Goal: Information Seeking & Learning: Understand process/instructions

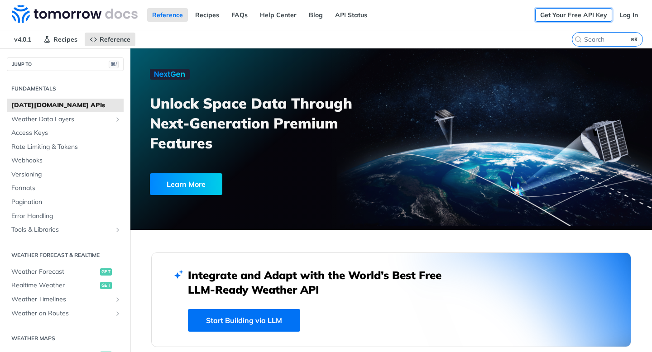
click at [579, 16] on link "Get Your Free API Key" at bounding box center [573, 15] width 77 height 14
click at [635, 11] on link "Log In" at bounding box center [629, 15] width 29 height 14
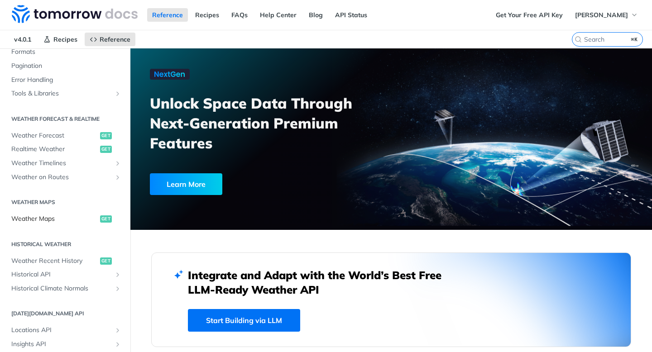
scroll to position [131, 0]
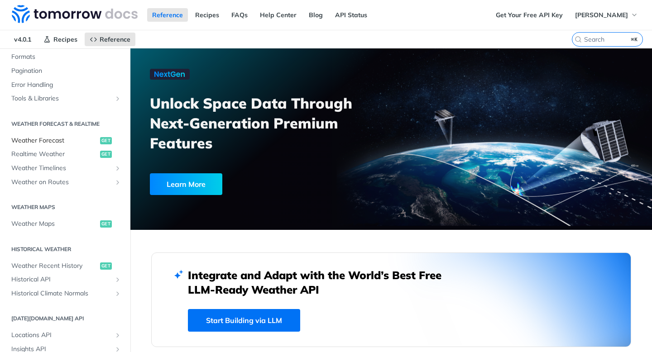
click at [55, 144] on span "Weather Forecast" at bounding box center [54, 140] width 87 height 9
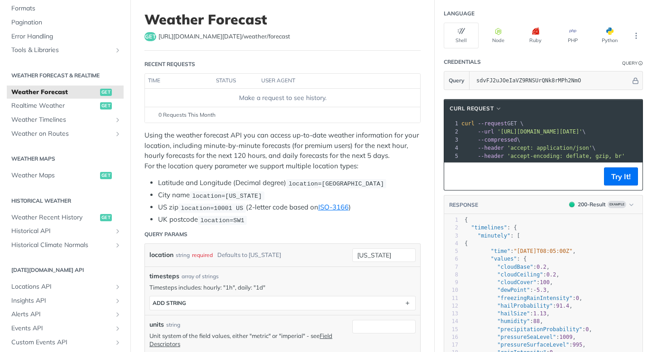
scroll to position [38, 0]
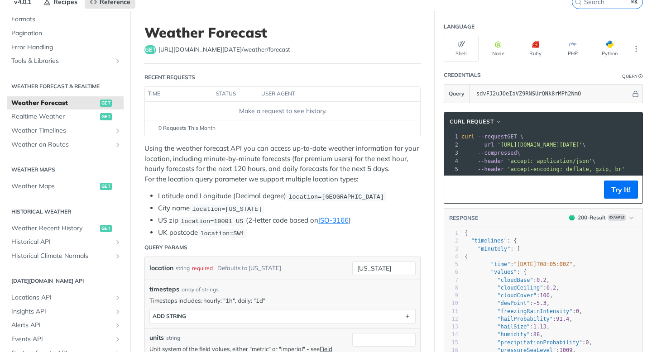
click at [59, 109] on link "Weather Forecast get" at bounding box center [65, 103] width 117 height 14
click at [62, 118] on span "Realtime Weather" at bounding box center [54, 116] width 87 height 9
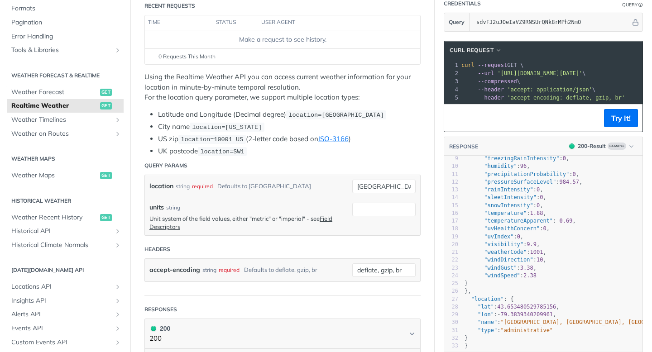
scroll to position [66, 0]
click at [527, 234] on pre ""uvIndex" : 0 ," at bounding box center [579, 237] width 232 height 8
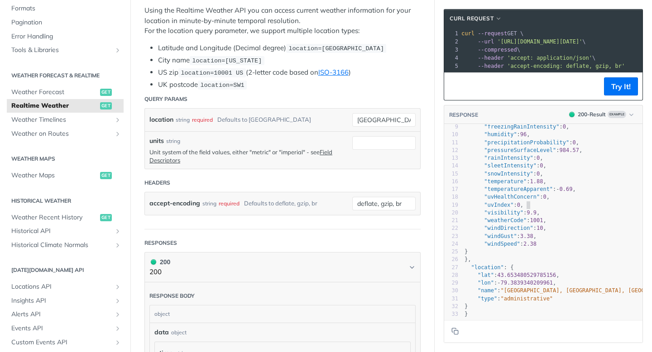
scroll to position [175, 0]
click at [300, 178] on header "Headers" at bounding box center [283, 183] width 276 height 18
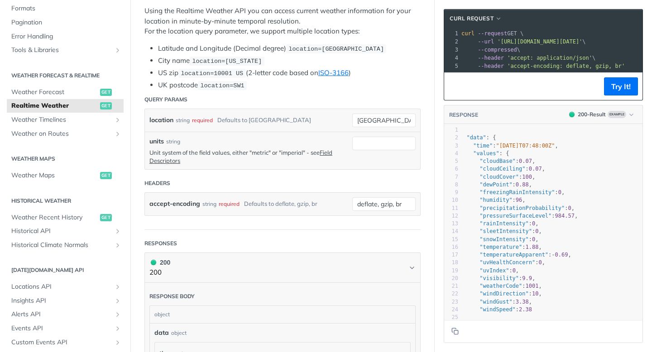
scroll to position [0, 0]
drag, startPoint x: 616, startPoint y: 42, endPoint x: 471, endPoint y: 43, distance: 144.5
click at [471, 43] on span "'[URL][DOMAIN_NAME][DATE]'" at bounding box center [483, 42] width 85 height 6
copy span "api.tomorrow.io/v4/weather/realtime?location=toronto"
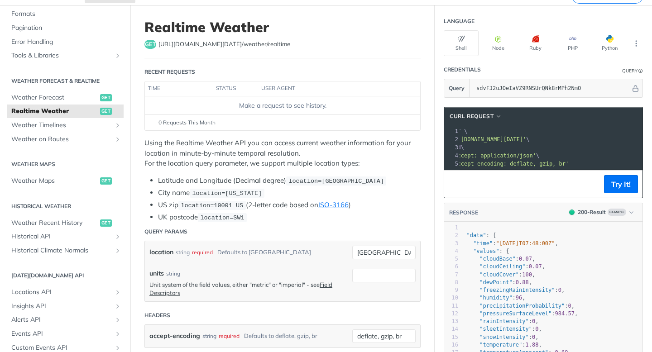
scroll to position [15, 0]
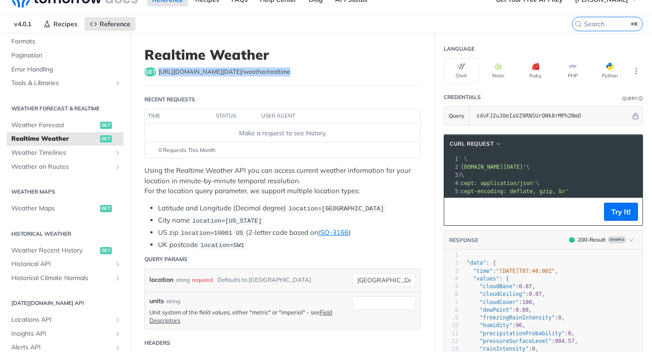
drag, startPoint x: 283, startPoint y: 69, endPoint x: 158, endPoint y: 73, distance: 124.6
click at [158, 73] on div "get https://api.tomorrow.io/v4 /weather/realtime" at bounding box center [283, 72] width 276 height 9
copy span "https://api.tomorrow.io/v4 /weather/realtime"
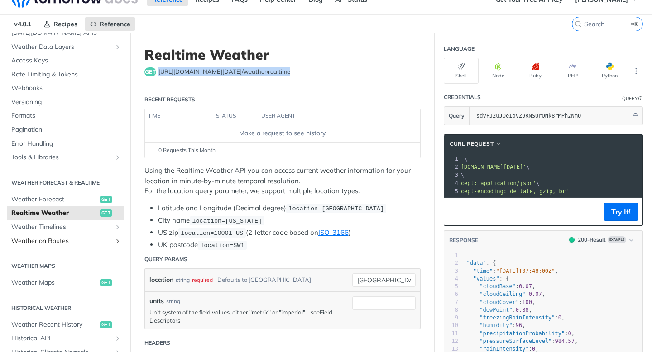
scroll to position [0, 0]
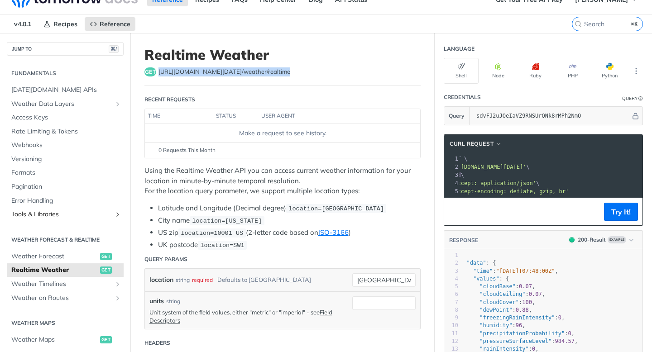
click at [84, 213] on span "Tools & Libraries" at bounding box center [61, 214] width 101 height 9
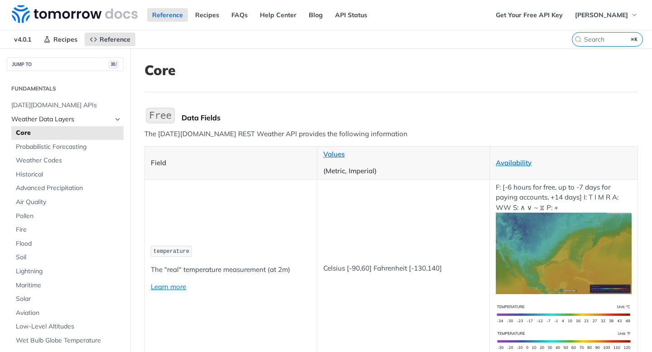
click at [77, 117] on span "Weather Data Layers" at bounding box center [61, 119] width 101 height 9
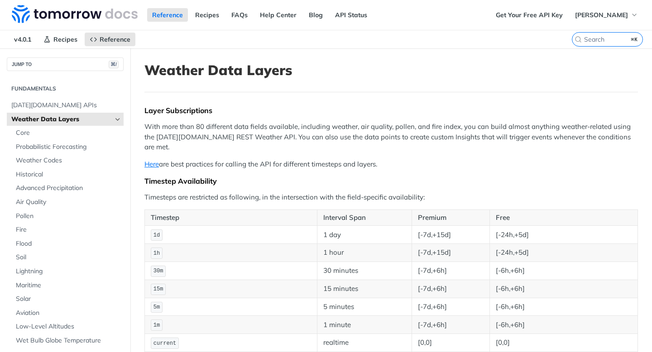
click at [117, 123] on link "Weather Data Layers" at bounding box center [65, 120] width 117 height 14
click at [120, 120] on icon "Hide subpages for Weather Data Layers" at bounding box center [117, 119] width 7 height 7
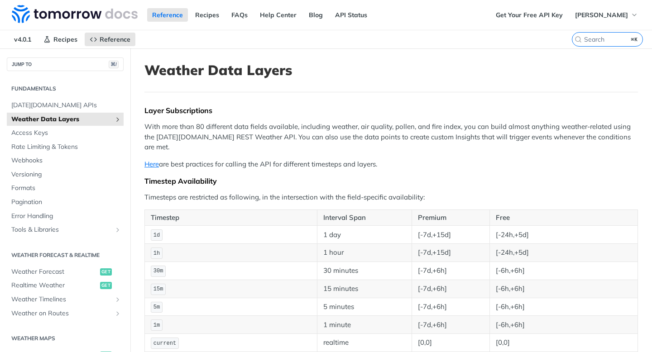
click at [120, 120] on icon "Show subpages for Weather Data Layers" at bounding box center [117, 119] width 7 height 7
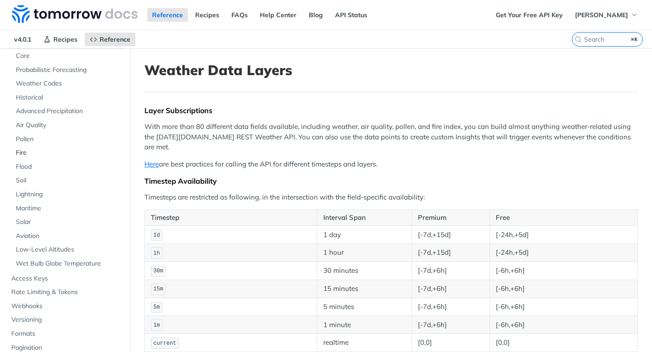
scroll to position [87, 0]
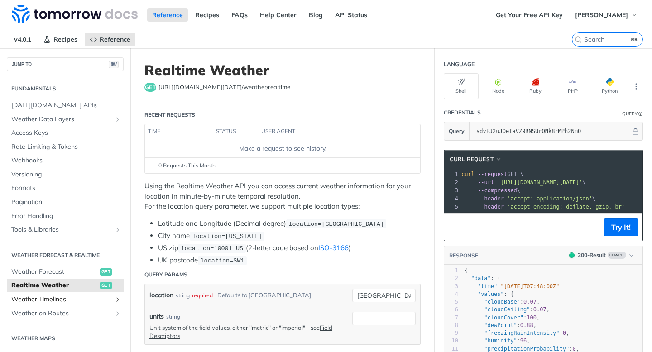
click at [92, 299] on span "Weather Timelines" at bounding box center [61, 299] width 101 height 9
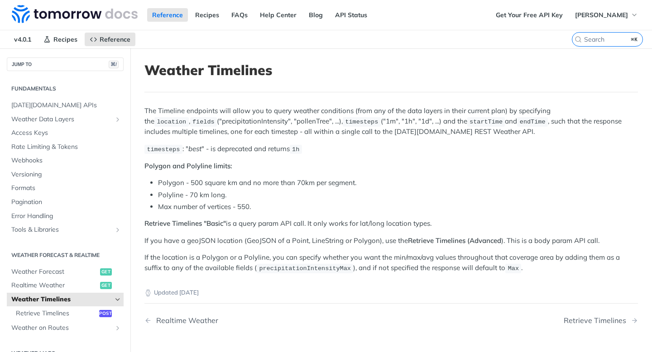
click at [92, 299] on span "Weather Timelines" at bounding box center [61, 299] width 101 height 9
click at [115, 297] on icon "Hide subpages for Weather Timelines" at bounding box center [117, 299] width 7 height 7
click at [60, 286] on span "Realtime Weather" at bounding box center [54, 285] width 87 height 9
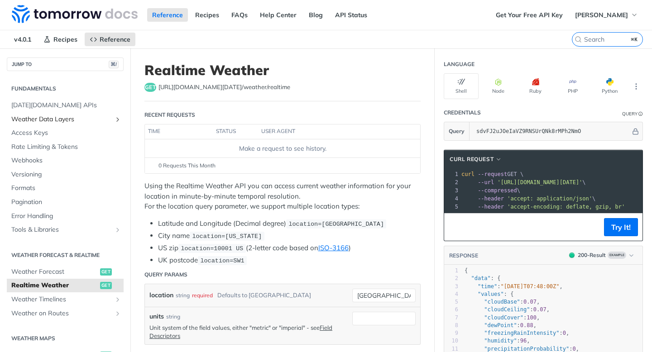
click at [117, 119] on icon "Show subpages for Weather Data Layers" at bounding box center [117, 119] width 7 height 7
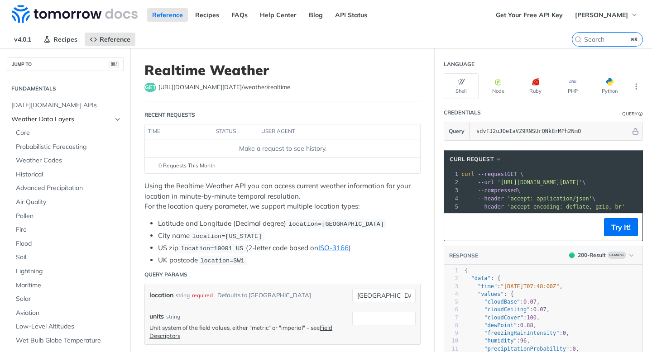
click at [117, 119] on icon "Hide subpages for Weather Data Layers" at bounding box center [117, 119] width 7 height 7
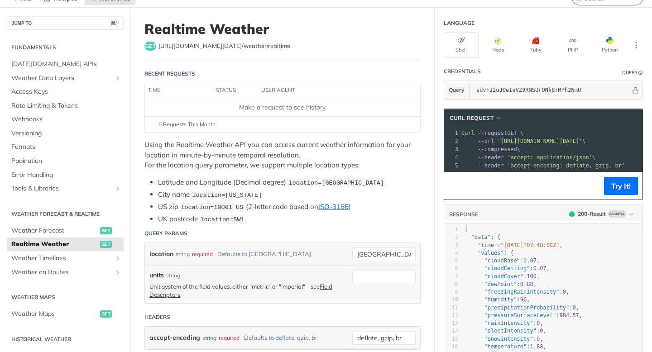
scroll to position [53, 0]
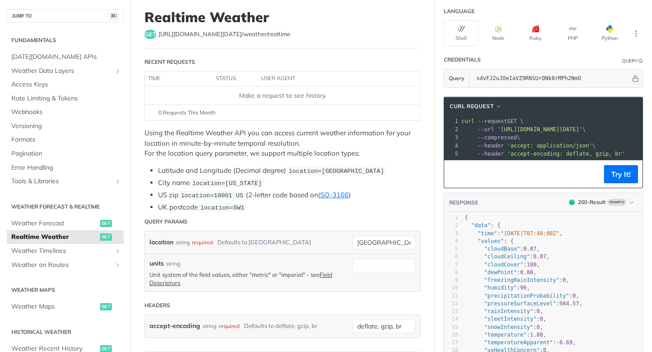
click at [167, 185] on li "City name location=[US_STATE]" at bounding box center [289, 183] width 263 height 10
click at [167, 184] on li "City name location=[US_STATE]" at bounding box center [289, 183] width 263 height 10
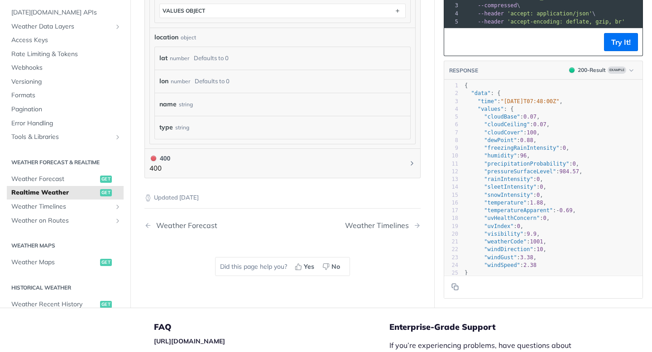
scroll to position [464, 0]
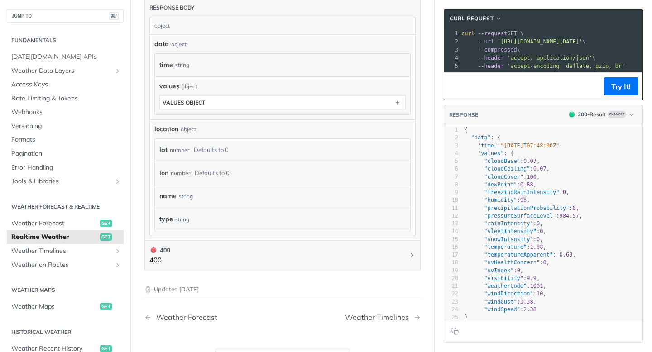
click at [193, 200] on div "name string" at bounding box center [282, 197] width 246 height 14
click at [234, 193] on div "name string" at bounding box center [282, 197] width 246 height 14
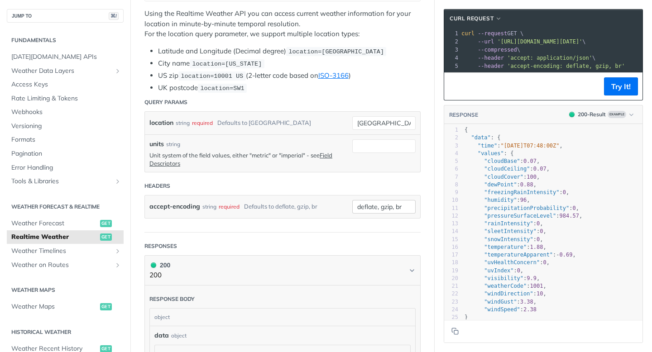
scroll to position [172, 0]
click at [241, 122] on div "Defaults to [GEOGRAPHIC_DATA]" at bounding box center [264, 123] width 94 height 13
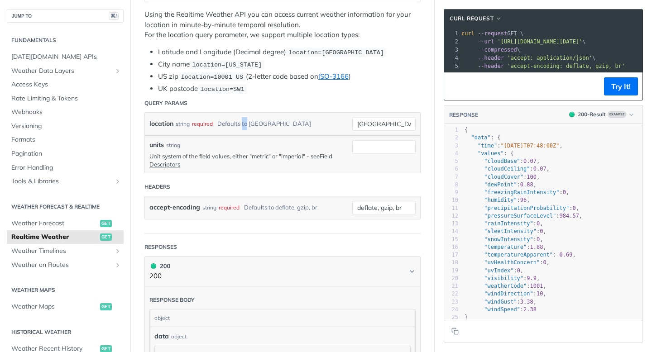
click at [241, 122] on div "Defaults to [GEOGRAPHIC_DATA]" at bounding box center [264, 123] width 94 height 13
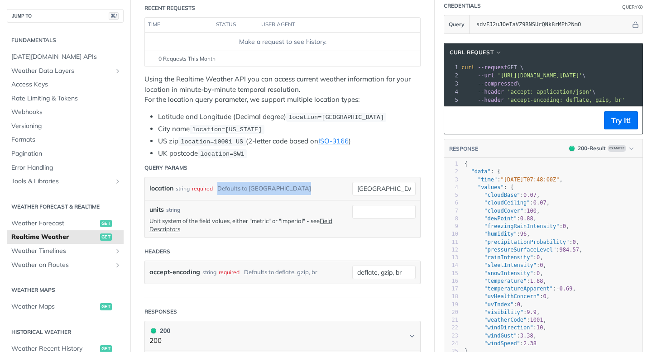
scroll to position [97, 0]
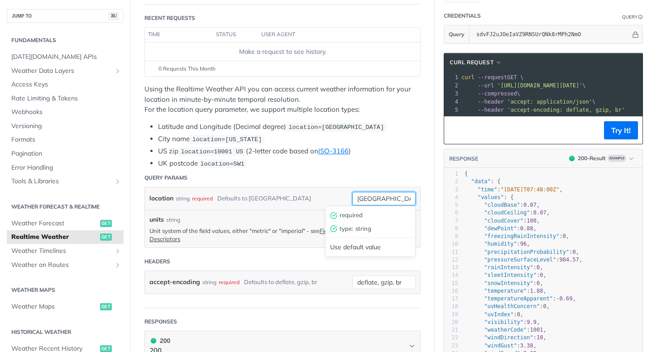
click at [368, 200] on input "[GEOGRAPHIC_DATA]" at bounding box center [383, 199] width 63 height 14
click at [307, 170] on header "Query Params" at bounding box center [283, 178] width 276 height 18
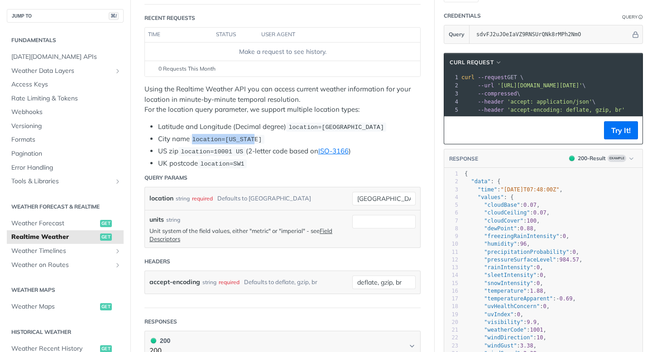
drag, startPoint x: 193, startPoint y: 135, endPoint x: 262, endPoint y: 137, distance: 68.9
click at [263, 137] on li "City name location=[US_STATE]" at bounding box center [289, 139] width 263 height 10
copy span "location=[US_STATE]"
click at [282, 140] on li "City name location=[US_STATE]" at bounding box center [289, 139] width 263 height 10
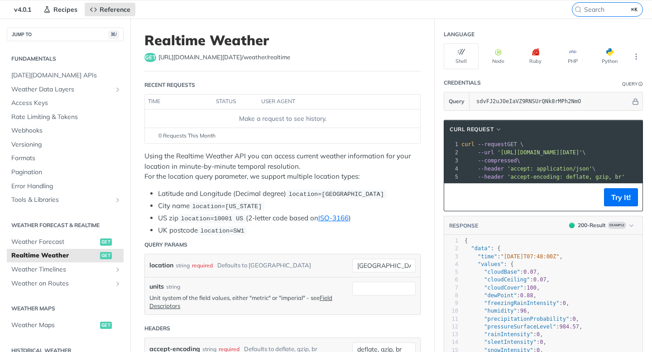
scroll to position [28, 0]
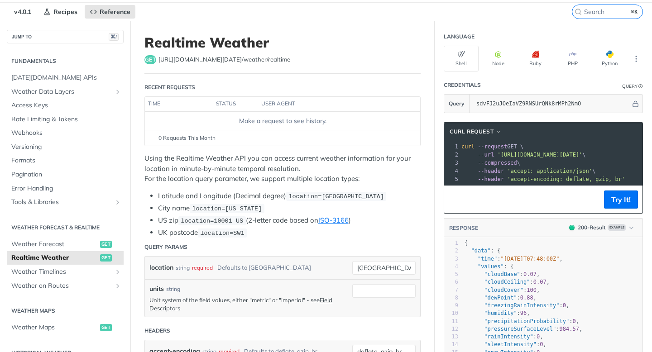
click at [287, 119] on div "Make a request to see history." at bounding box center [283, 121] width 268 height 10
click at [320, 119] on div "Make a request to see history." at bounding box center [283, 121] width 268 height 10
drag, startPoint x: 238, startPoint y: 118, endPoint x: 309, endPoint y: 120, distance: 70.7
click at [307, 119] on div "Make a request to see history." at bounding box center [283, 121] width 268 height 10
click at [623, 200] on button "Try It!" at bounding box center [621, 200] width 34 height 18
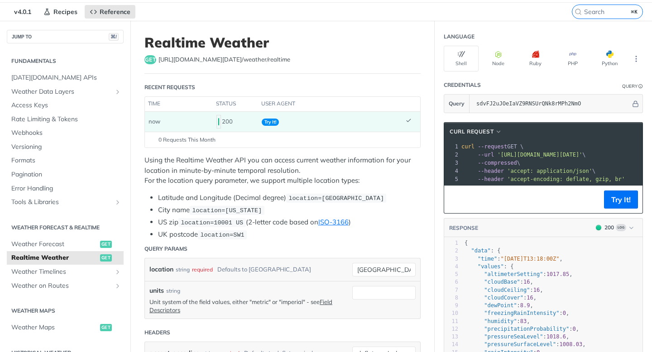
click at [163, 122] on td "now" at bounding box center [179, 122] width 68 height 20
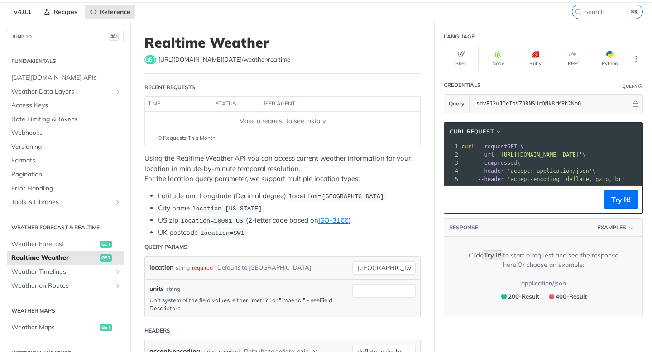
click at [246, 120] on div "Make a request to see history." at bounding box center [283, 121] width 268 height 10
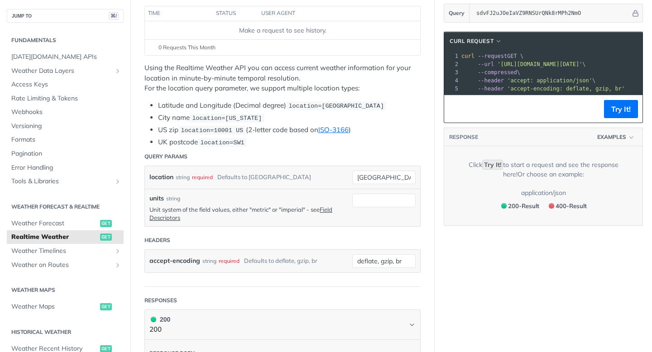
scroll to position [117, 0]
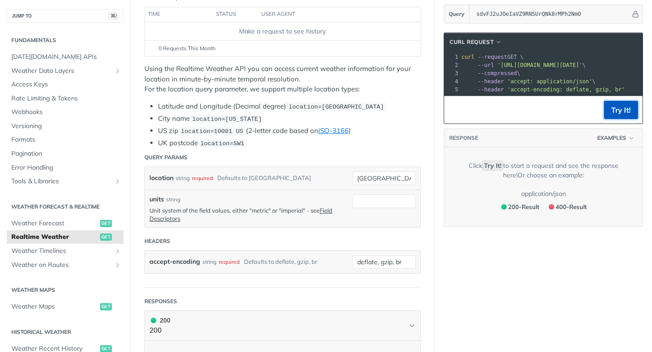
click at [622, 111] on button "Try It!" at bounding box center [621, 110] width 34 height 18
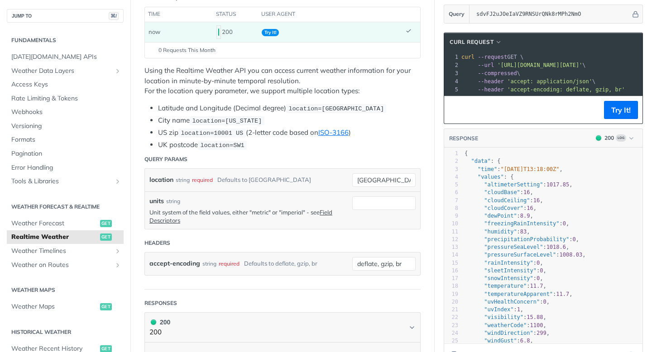
click at [629, 142] on div "200 Log" at bounding box center [615, 139] width 47 height 10
click at [629, 138] on icon "button" at bounding box center [631, 138] width 7 height 7
click at [577, 187] on div "400 - Result" at bounding box center [565, 188] width 31 height 9
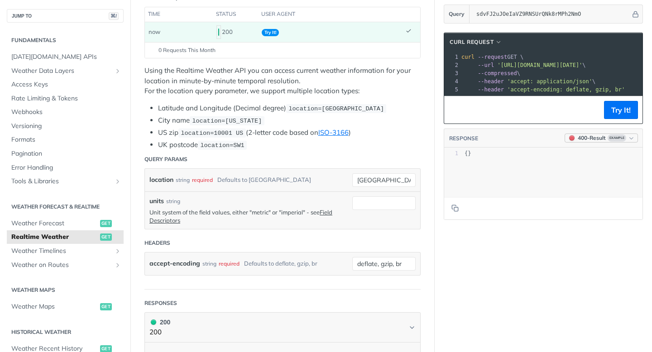
click at [630, 134] on button "400 - Result Example" at bounding box center [601, 138] width 73 height 9
click at [565, 172] on div "200 - Result" at bounding box center [565, 172] width 31 height 9
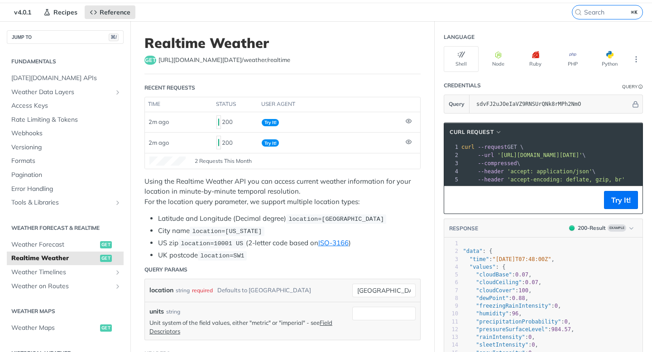
scroll to position [24, 0]
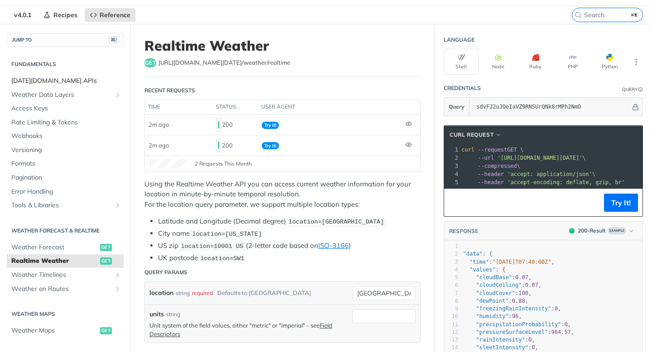
click at [59, 83] on span "[DATE][DOMAIN_NAME] APIs" at bounding box center [66, 81] width 110 height 9
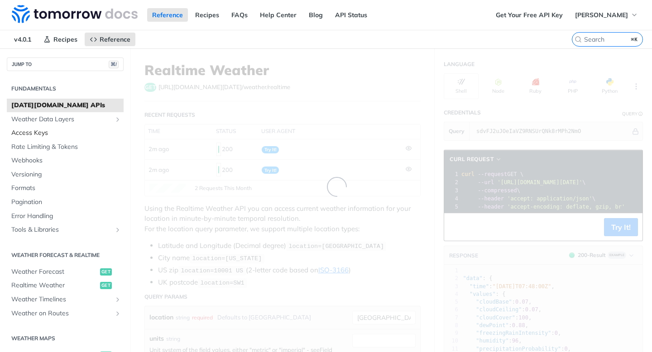
click at [48, 133] on span "Access Keys" at bounding box center [66, 133] width 110 height 9
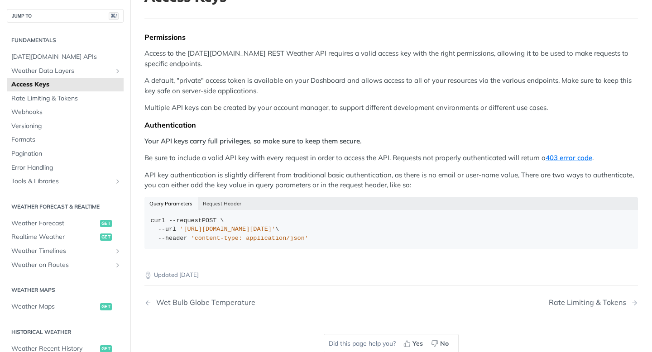
scroll to position [74, 0]
drag, startPoint x: 317, startPoint y: 228, endPoint x: 371, endPoint y: 232, distance: 54.5
click at [275, 231] on span "'[URL][DOMAIN_NAME][DATE]'" at bounding box center [228, 229] width 96 height 7
copy span "?apikey=API_KEY"
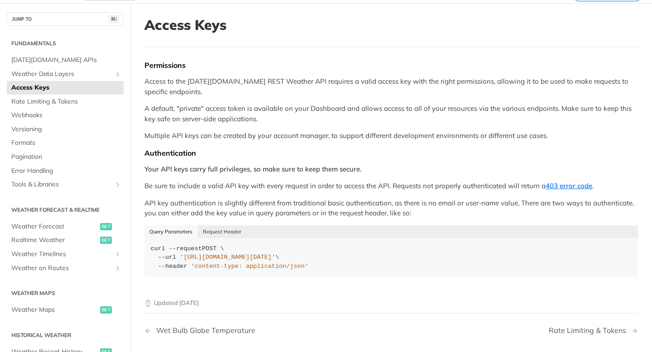
scroll to position [29, 0]
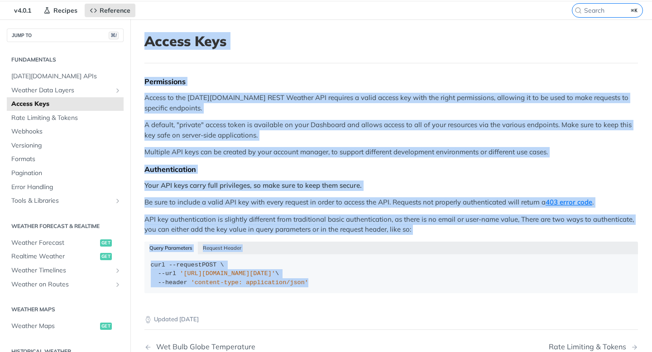
drag, startPoint x: 138, startPoint y: 35, endPoint x: 324, endPoint y: 304, distance: 327.2
click at [324, 304] on article "Access Keys Permissions Access to the [DATE][DOMAIN_NAME] REST Weather API requ…" at bounding box center [391, 224] width 522 height 410
copy article "Access Keys Permissions Access to the [DATE][DOMAIN_NAME] REST Weather API requ…"
click at [235, 183] on strong "Your API keys carry full privileges, so make sure to keep them secure." at bounding box center [253, 185] width 217 height 9
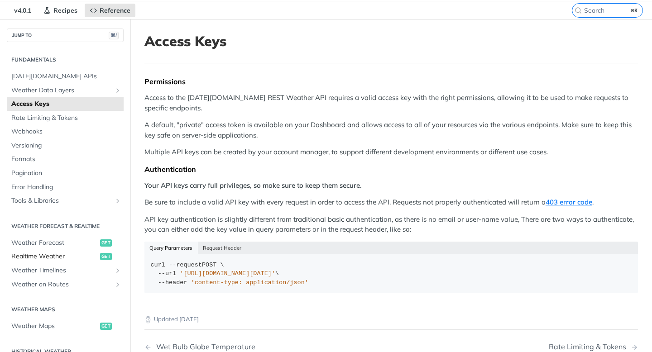
click at [74, 259] on span "Realtime Weather" at bounding box center [54, 256] width 87 height 9
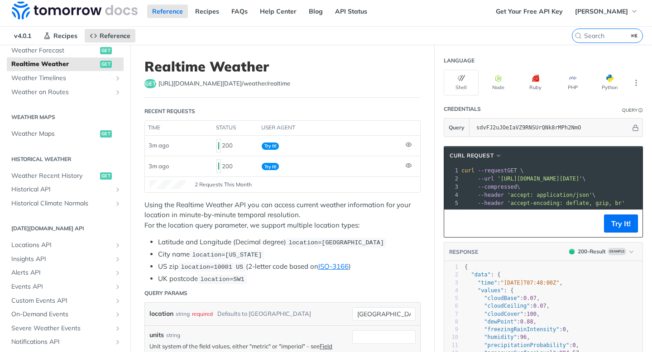
scroll to position [249, 0]
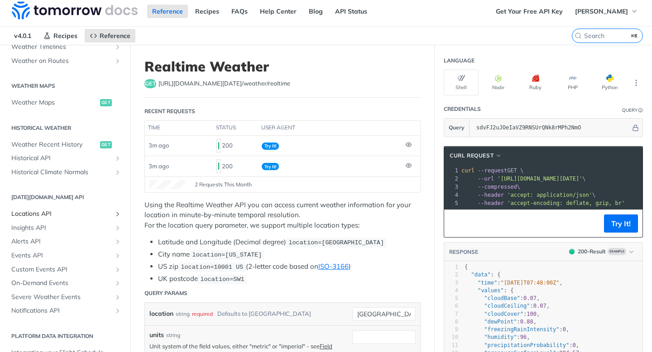
click at [114, 214] on link "Locations API" at bounding box center [65, 214] width 117 height 14
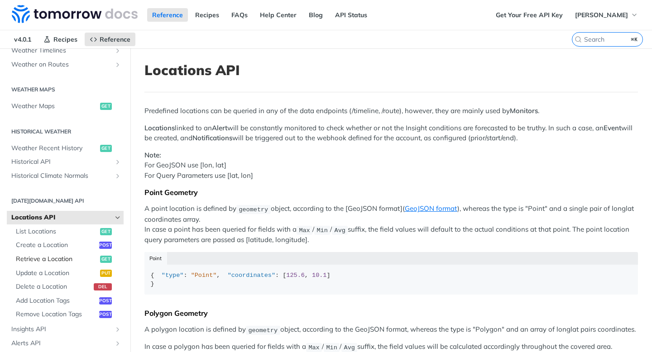
click at [82, 257] on span "Retrieve a Location" at bounding box center [57, 259] width 82 height 9
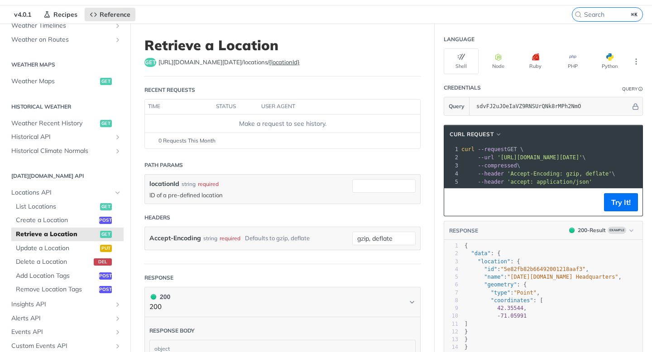
scroll to position [32, 0]
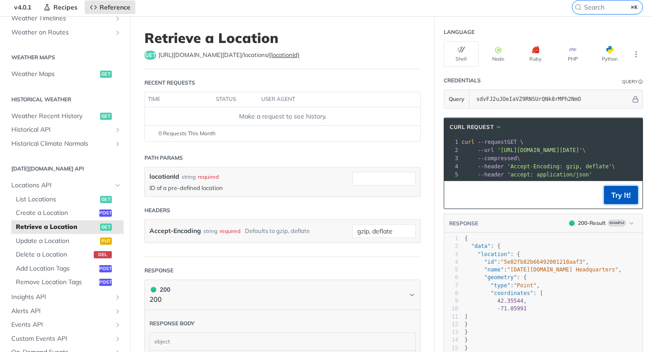
click at [620, 194] on button "Try It!" at bounding box center [621, 195] width 34 height 18
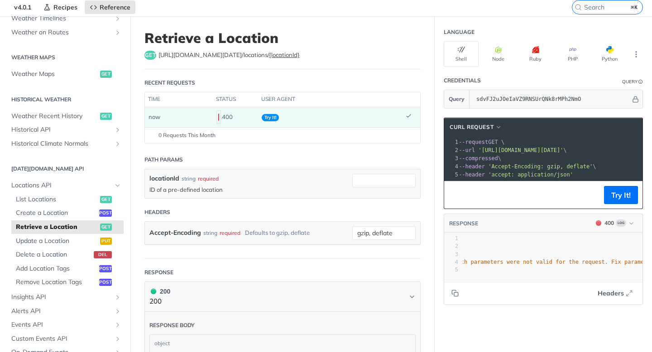
scroll to position [0, 171]
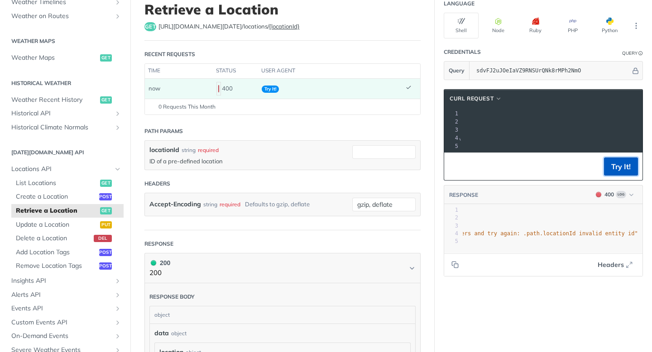
click at [629, 169] on button "Try It!" at bounding box center [621, 167] width 34 height 18
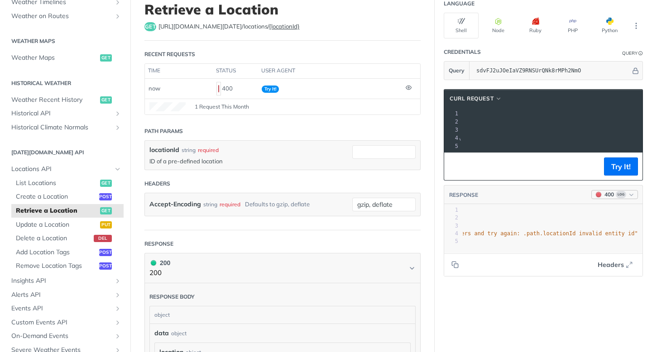
click at [628, 194] on button "400 Log" at bounding box center [615, 194] width 47 height 9
click at [584, 231] on div "200 - Result" at bounding box center [588, 229] width 92 height 10
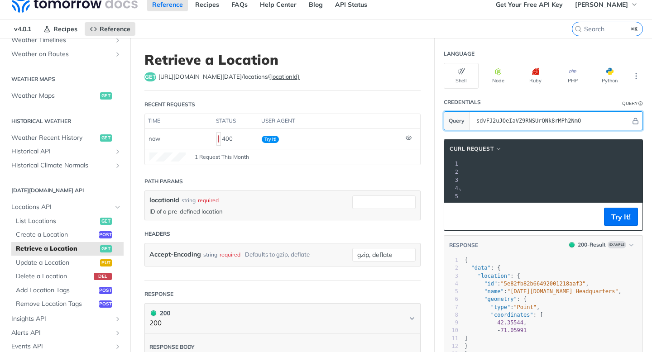
click at [555, 124] on input "sdvFJ2uJOeIaVZ9RNSUrQNk8rMPh2NmO" at bounding box center [551, 121] width 159 height 18
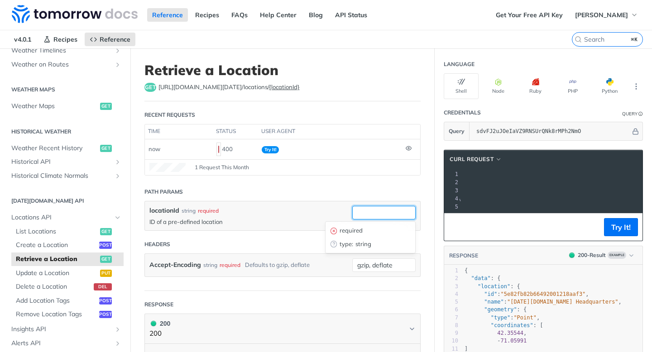
click at [384, 215] on input "locationId" at bounding box center [383, 213] width 63 height 14
click at [236, 225] on p "ID of a pre-defined location" at bounding box center [249, 222] width 198 height 8
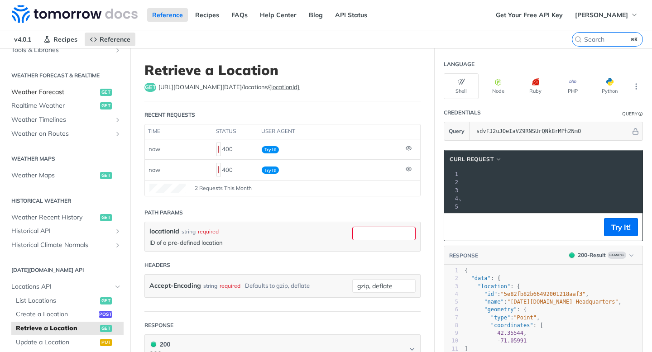
click at [65, 91] on span "Weather Forecast" at bounding box center [54, 92] width 87 height 9
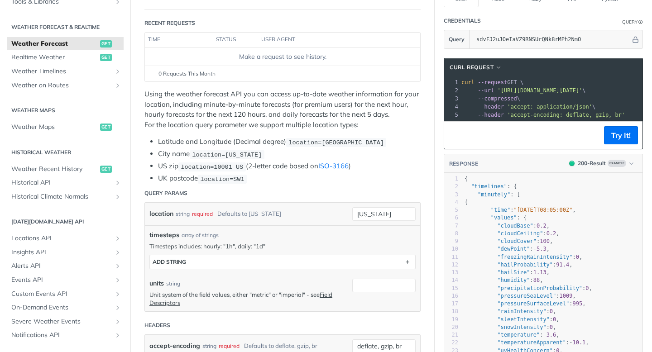
click at [515, 108] on span "'accept: application/json'" at bounding box center [549, 107] width 85 height 6
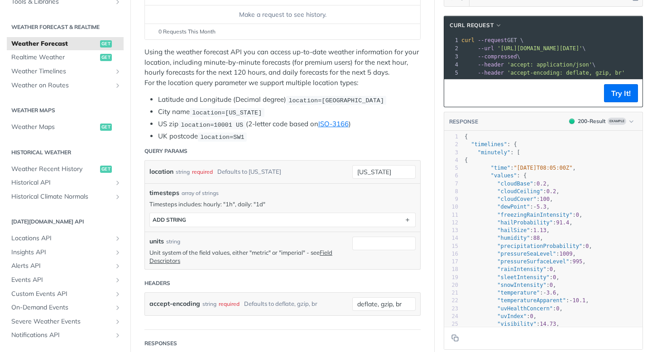
click at [286, 128] on li "US zip location=10001 [GEOGRAPHIC_DATA] (2-letter code based on ISO-3166 )" at bounding box center [289, 124] width 263 height 10
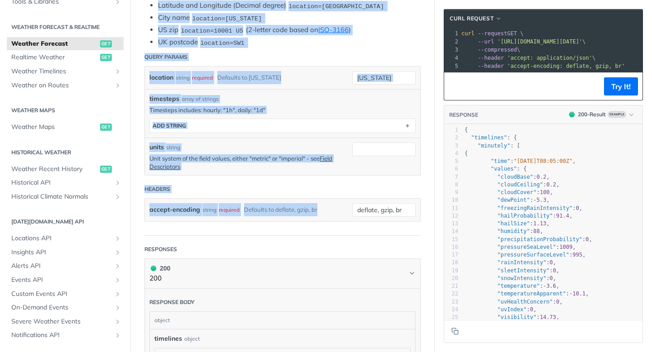
drag, startPoint x: 143, startPoint y: 49, endPoint x: 377, endPoint y: 230, distance: 295.9
copy article "Using the weather forecast API you can access up-to-date weather information fo…"
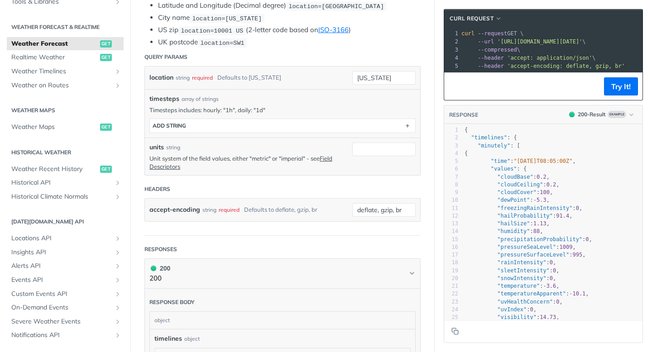
click at [612, 148] on pre ""minutely" : [" at bounding box center [553, 146] width 180 height 8
click at [489, 140] on span ""timelines"" at bounding box center [489, 138] width 36 height 6
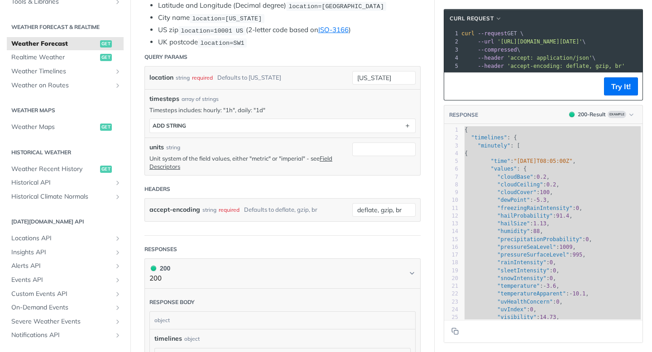
type textarea "{ "timelines": { "minutely": [ { "time": "[DATE]T08:05:00Z", "values": { "cloud…"
